Goal: Task Accomplishment & Management: Manage account settings

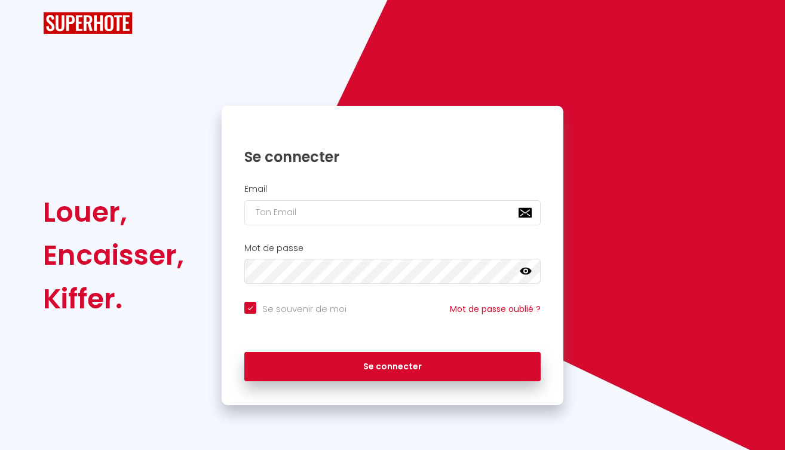
checkbox input "true"
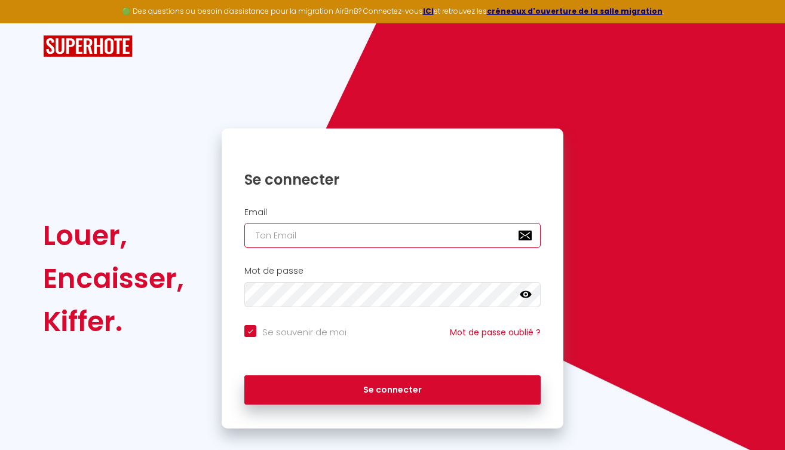
click at [324, 241] on input "email" at bounding box center [392, 235] width 296 height 25
type input "[EMAIL_ADDRESS][DOMAIN_NAME]"
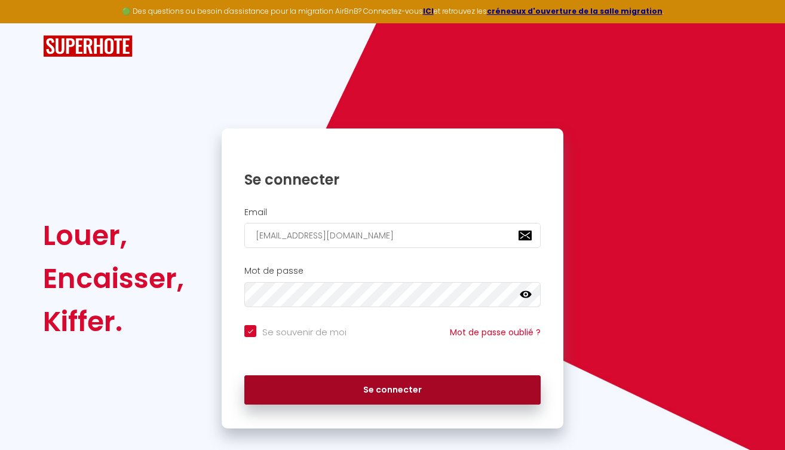
click at [360, 396] on button "Se connecter" at bounding box center [392, 390] width 296 height 30
checkbox input "true"
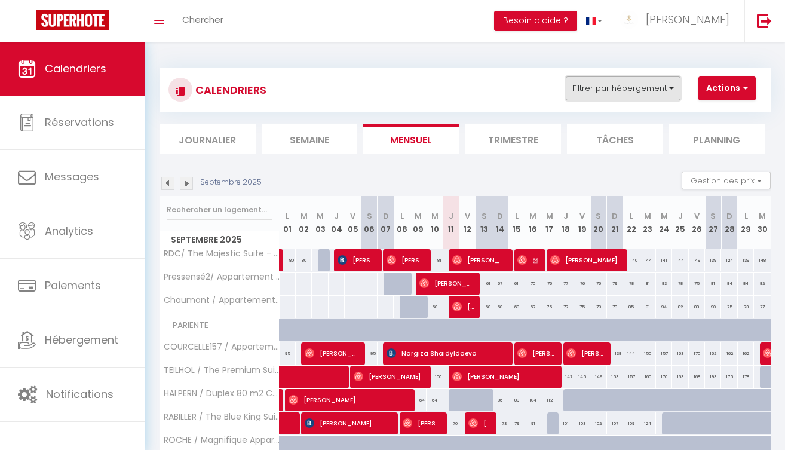
click at [620, 82] on button "Filtrer par hébergement" at bounding box center [623, 88] width 115 height 24
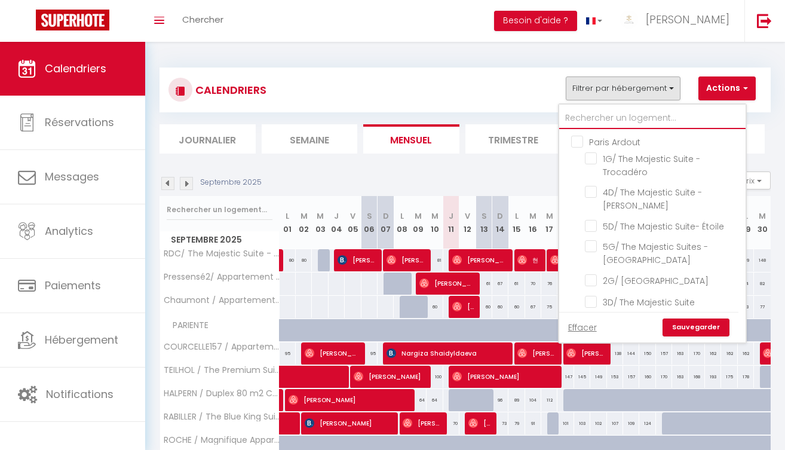
click at [585, 116] on input "text" at bounding box center [652, 119] width 186 height 22
type input "ha"
checkbox input "false"
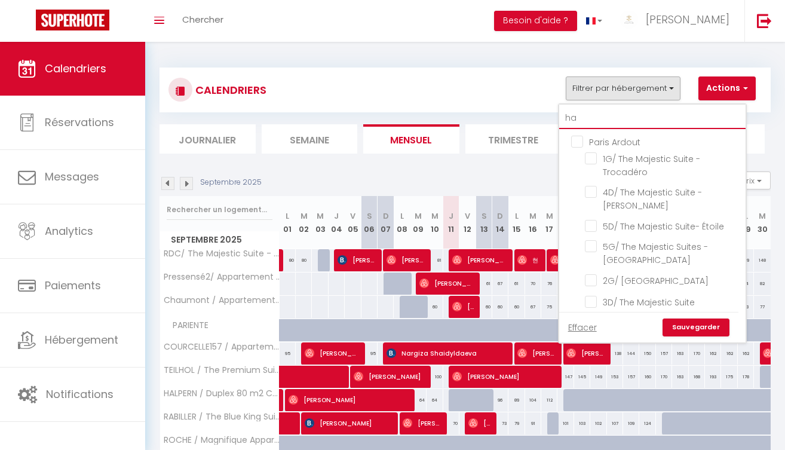
checkbox input "false"
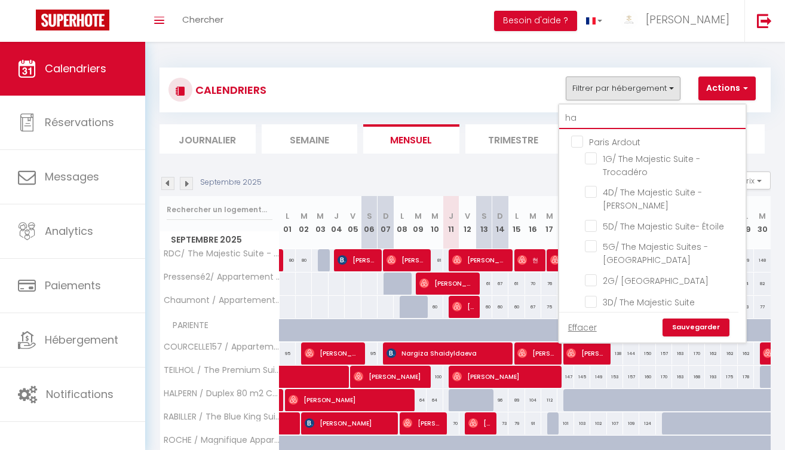
checkbox input "false"
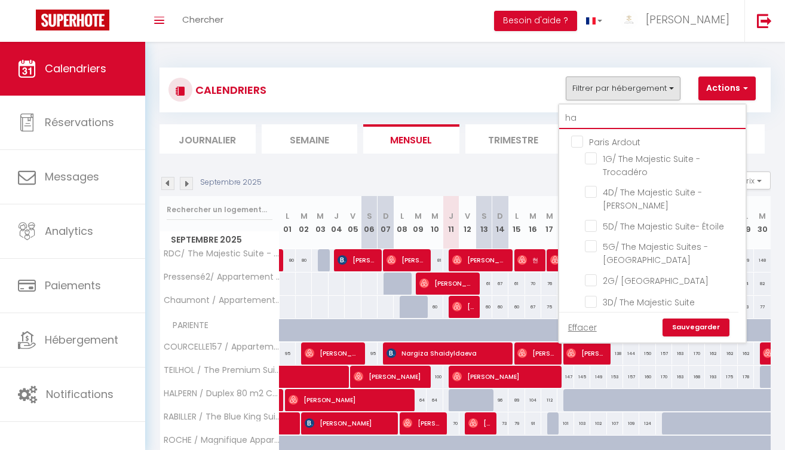
checkbox input "false"
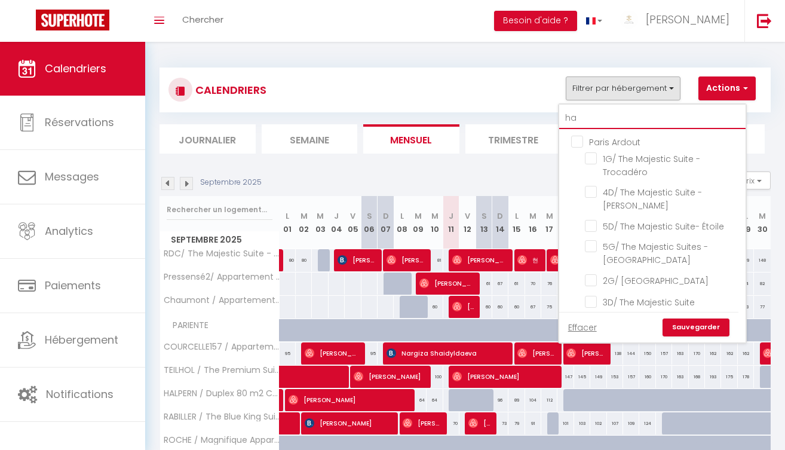
checkbox input "false"
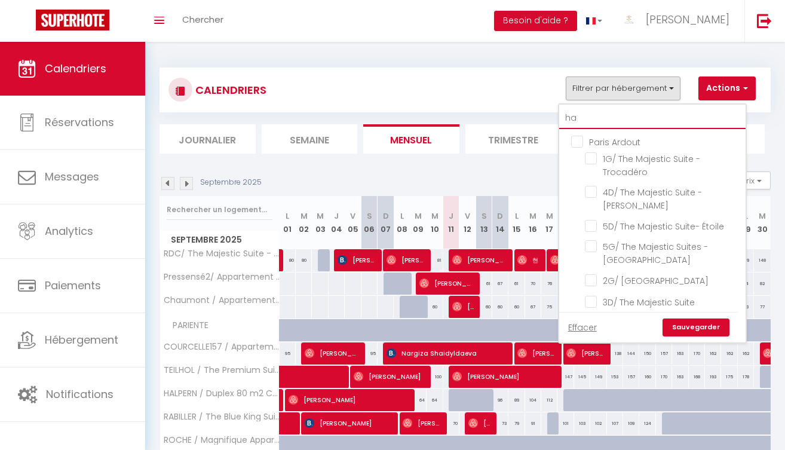
checkbox input "false"
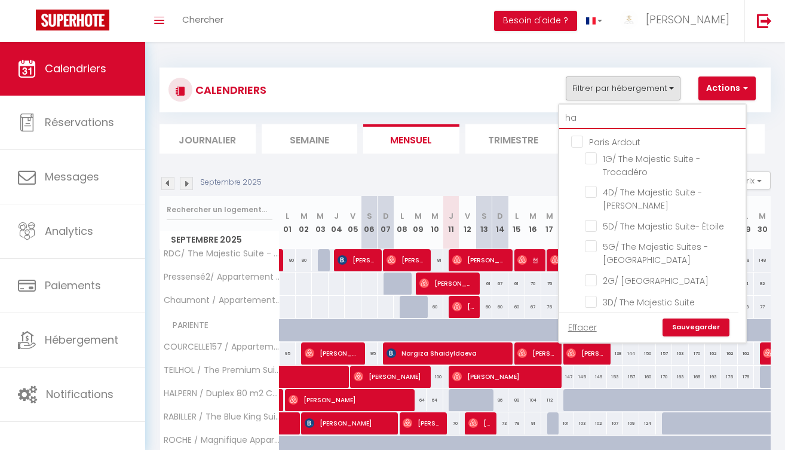
checkbox input "false"
type input "haz"
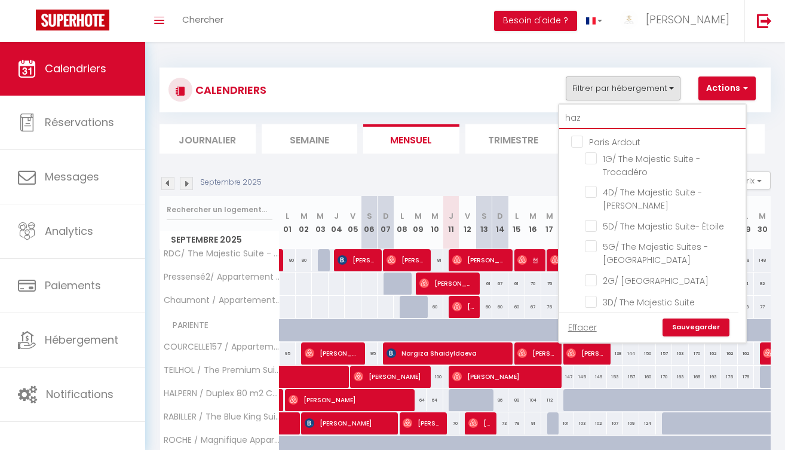
checkbox input "false"
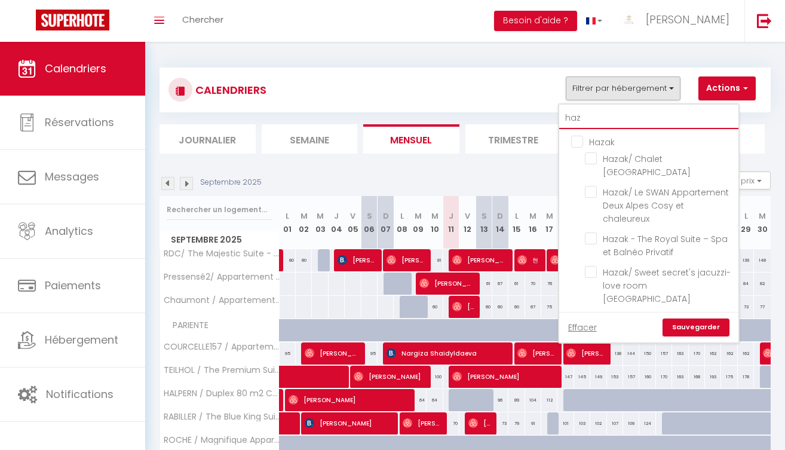
type input "haza"
checkbox input "false"
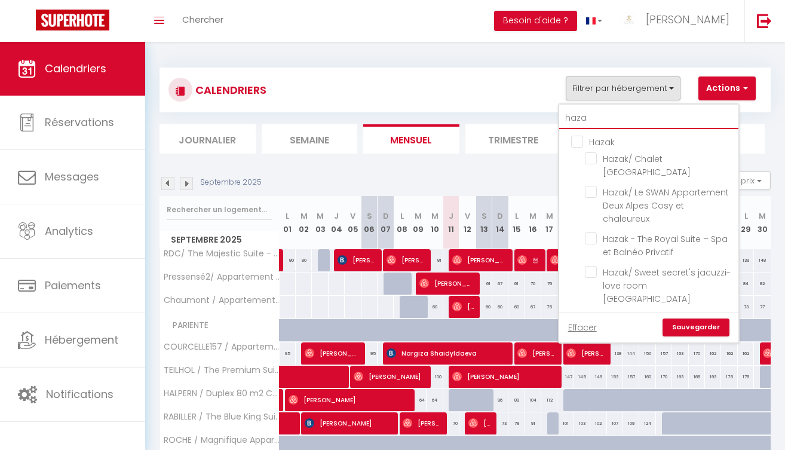
checkbox input "false"
type input "hazak"
checkbox input "false"
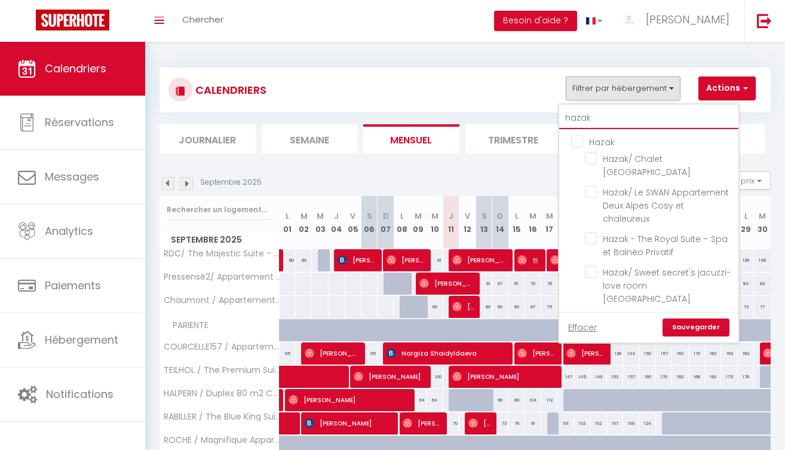
checkbox input "false"
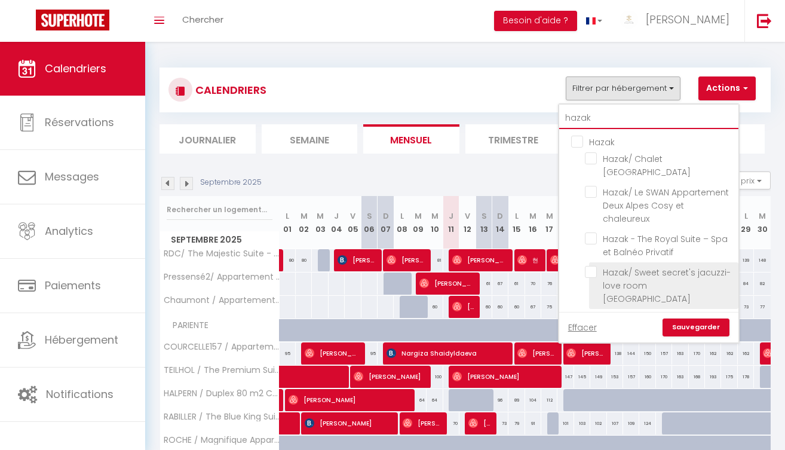
type input "hazak"
click at [593, 266] on input "Hazak/ Sweet secret's jacuzzi-love room [GEOGRAPHIC_DATA]" at bounding box center [659, 272] width 149 height 12
checkbox input "true"
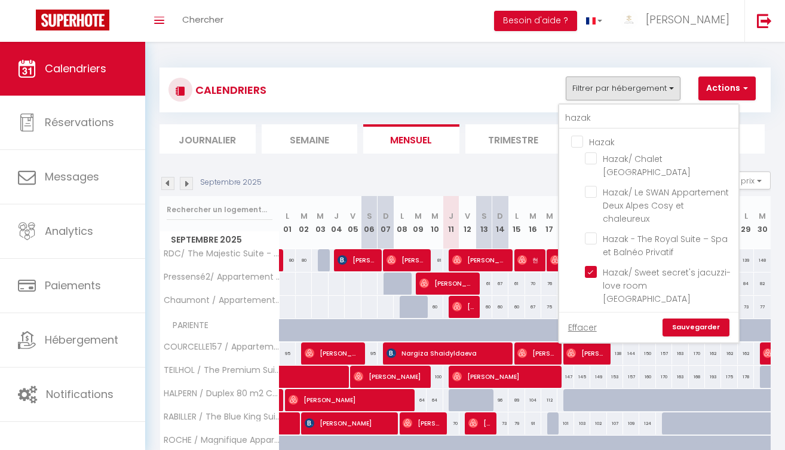
checkbox input "false"
click at [692, 318] on link "Sauvegarder" at bounding box center [695, 327] width 67 height 18
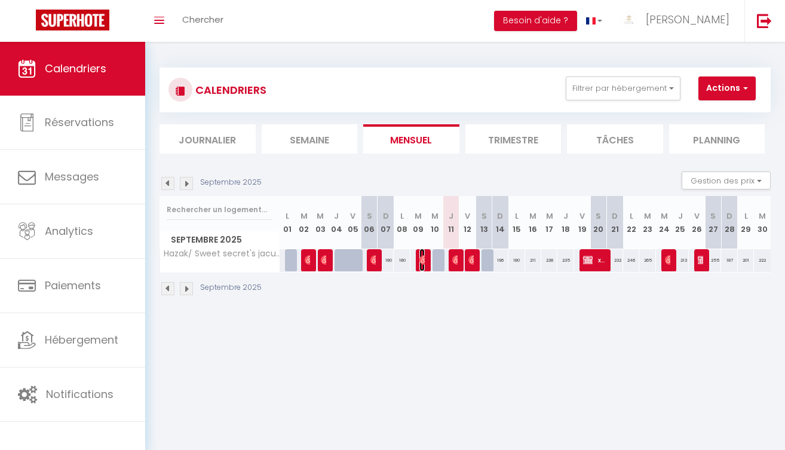
click at [420, 260] on img at bounding box center [424, 260] width 10 height 10
select select "OK"
select select "0"
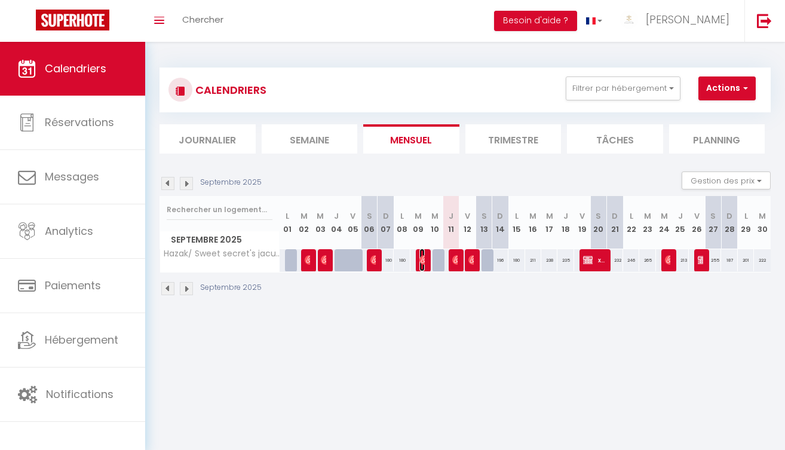
select select "1"
select select
